Goal: Information Seeking & Learning: Learn about a topic

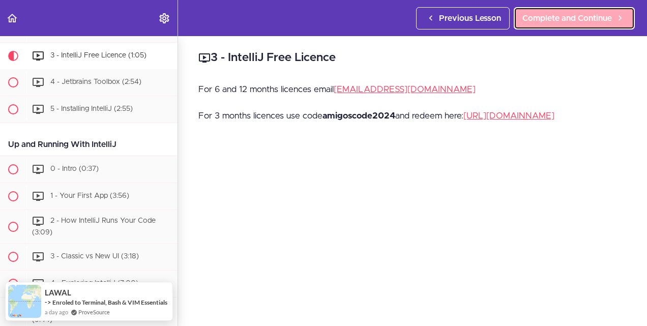
click at [545, 20] on span "Complete and Continue" at bounding box center [566, 18] width 89 height 12
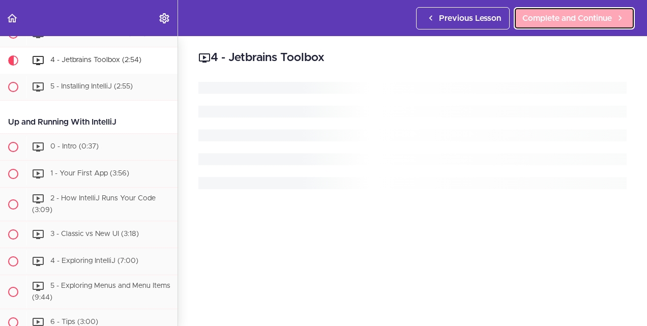
scroll to position [282, 0]
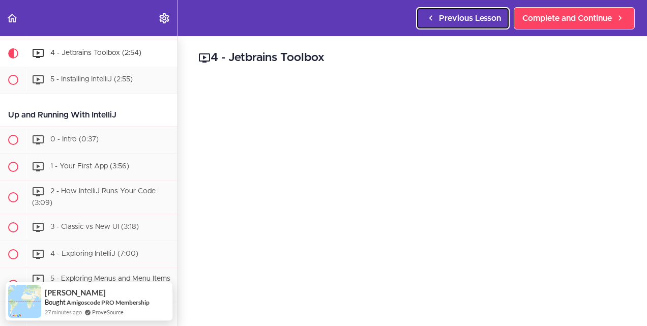
click at [449, 19] on span "Previous Lesson" at bounding box center [470, 18] width 62 height 12
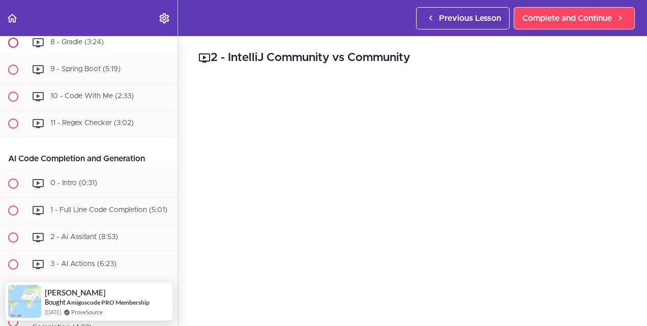
scroll to position [1556, 0]
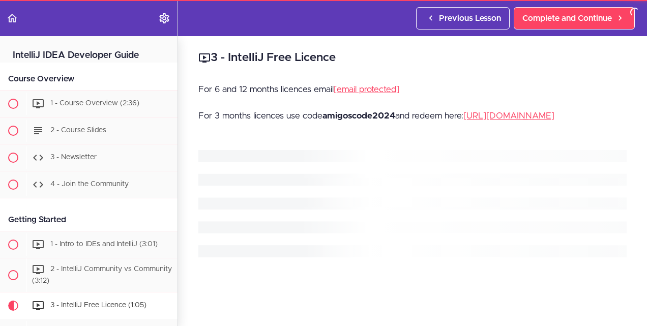
click at [458, 24] on link "Previous Lesson" at bounding box center [463, 18] width 94 height 22
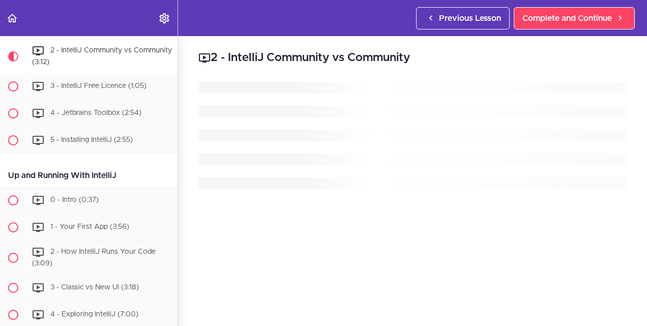
scroll to position [221, 0]
